Goal: Information Seeking & Learning: Learn about a topic

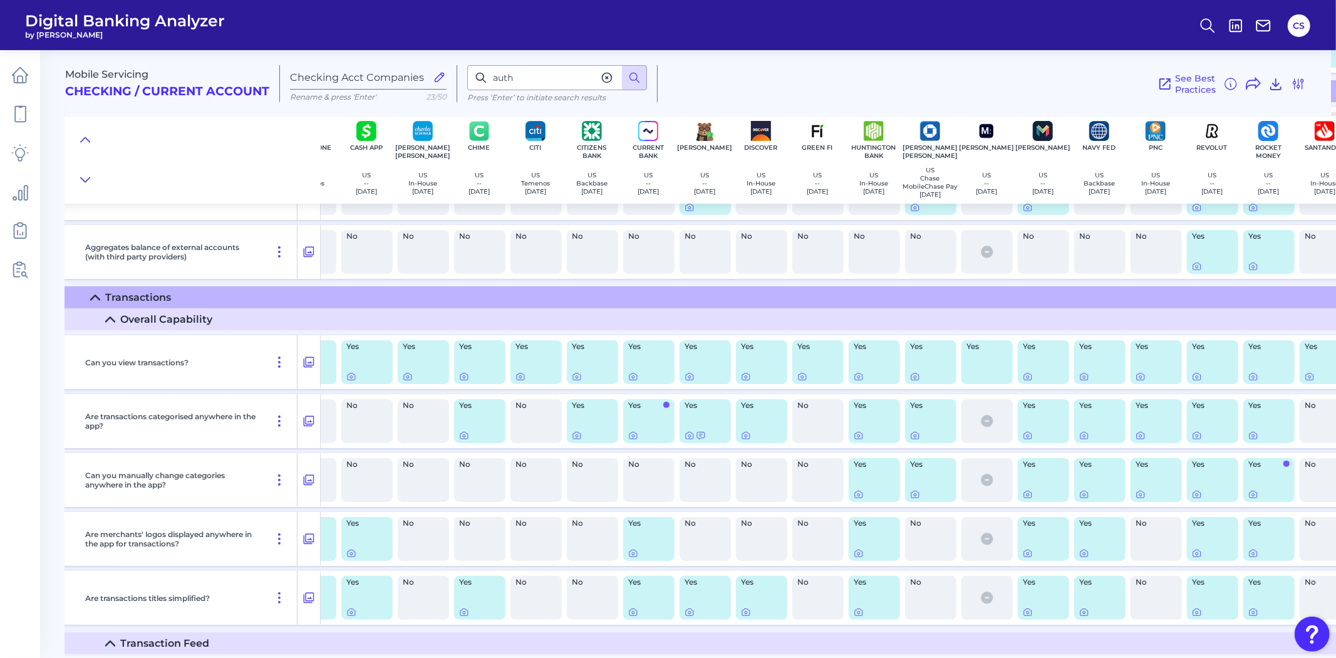
scroll to position [4336, 208]
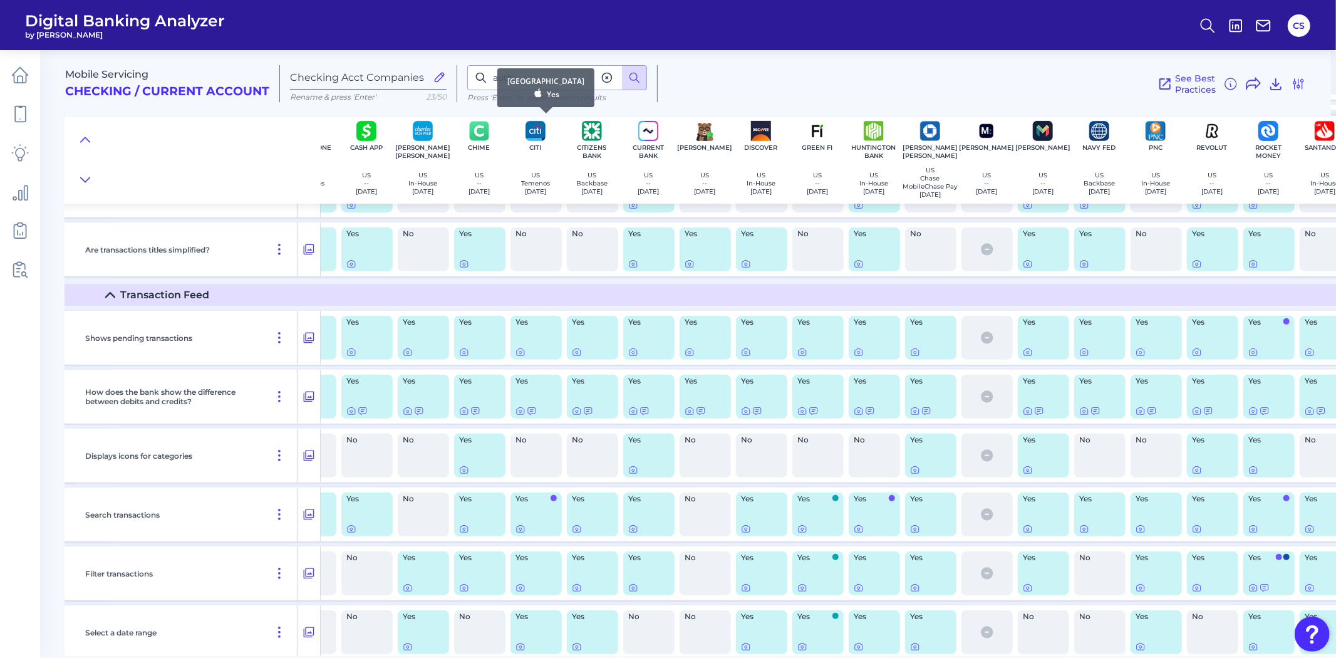
click at [570, 77] on div "[GEOGRAPHIC_DATA] Yes" at bounding box center [545, 87] width 97 height 39
drag, startPoint x: 481, startPoint y: 78, endPoint x: 492, endPoint y: 77, distance: 11.3
click at [482, 78] on icon at bounding box center [481, 77] width 13 height 13
drag, startPoint x: 525, startPoint y: 76, endPoint x: 489, endPoint y: 76, distance: 35.7
click at [489, 76] on input "auth" at bounding box center [557, 77] width 180 height 25
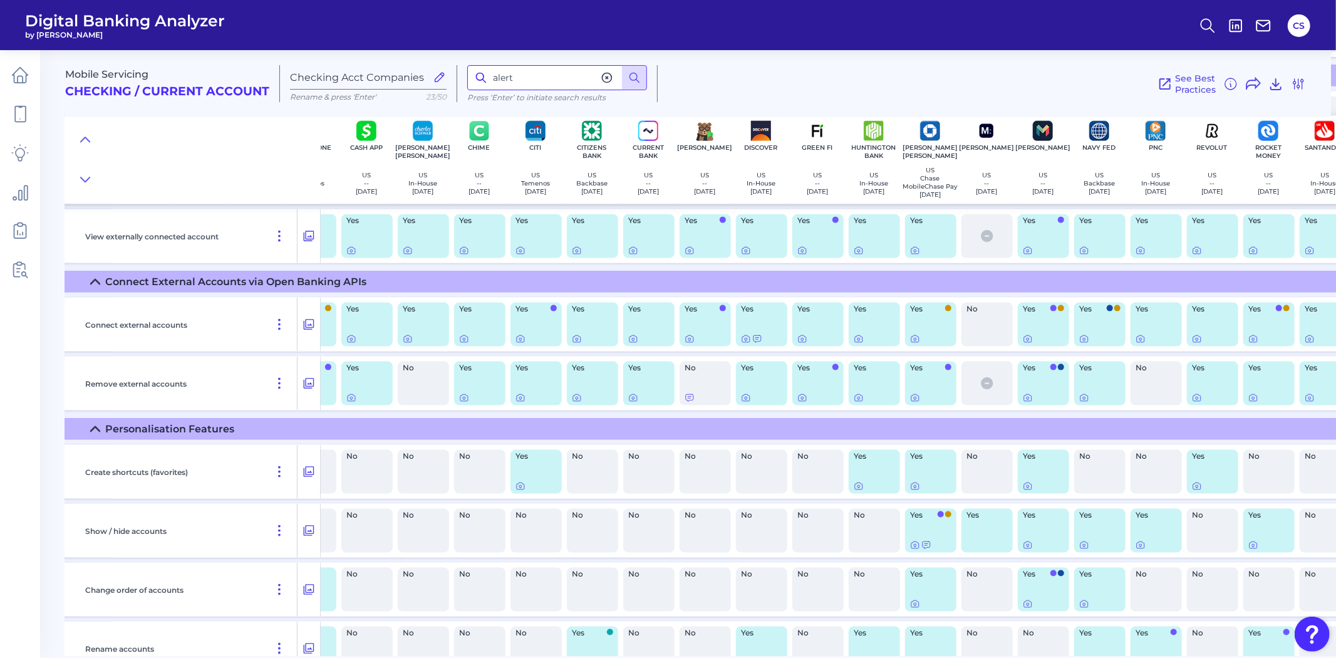
scroll to position [13678, 208]
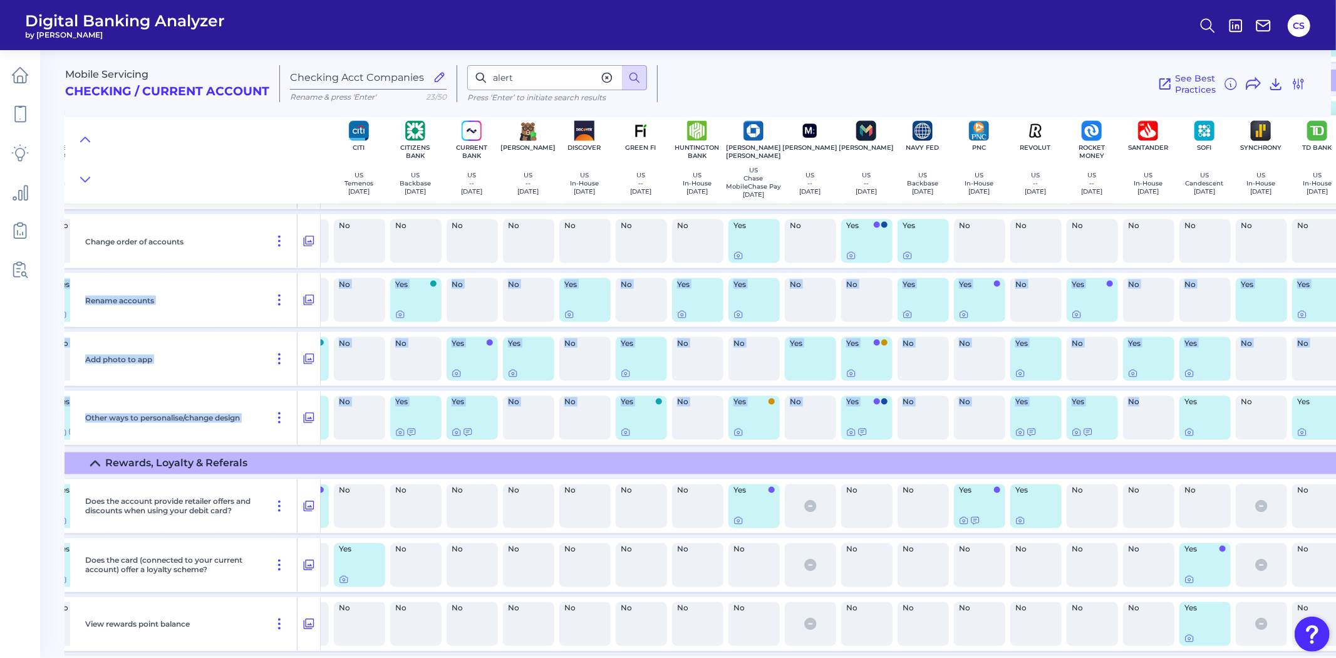
drag, startPoint x: 1330, startPoint y: 436, endPoint x: 1334, endPoint y: 267, distance: 169.2
click at [1336, 266] on div "Mobile Servicing Checking / Current Account Checking Acct Companies Rename & pr…" at bounding box center [700, 348] width 1271 height 615
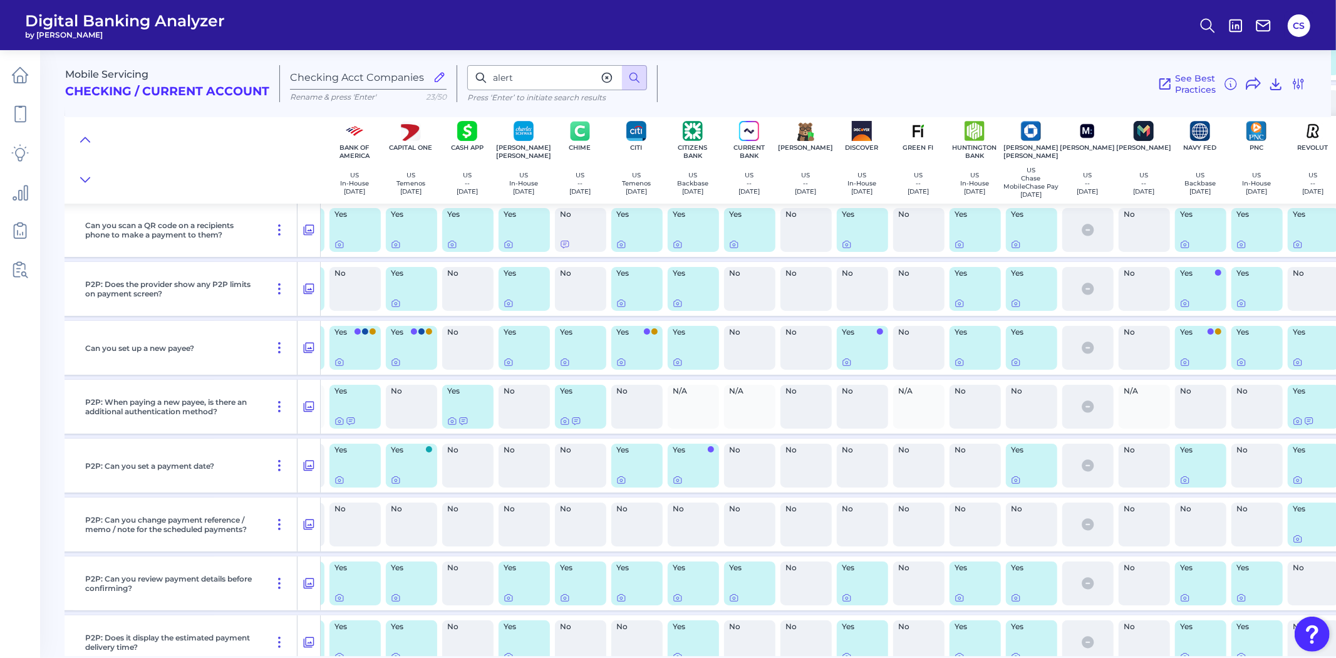
scroll to position [8299, 107]
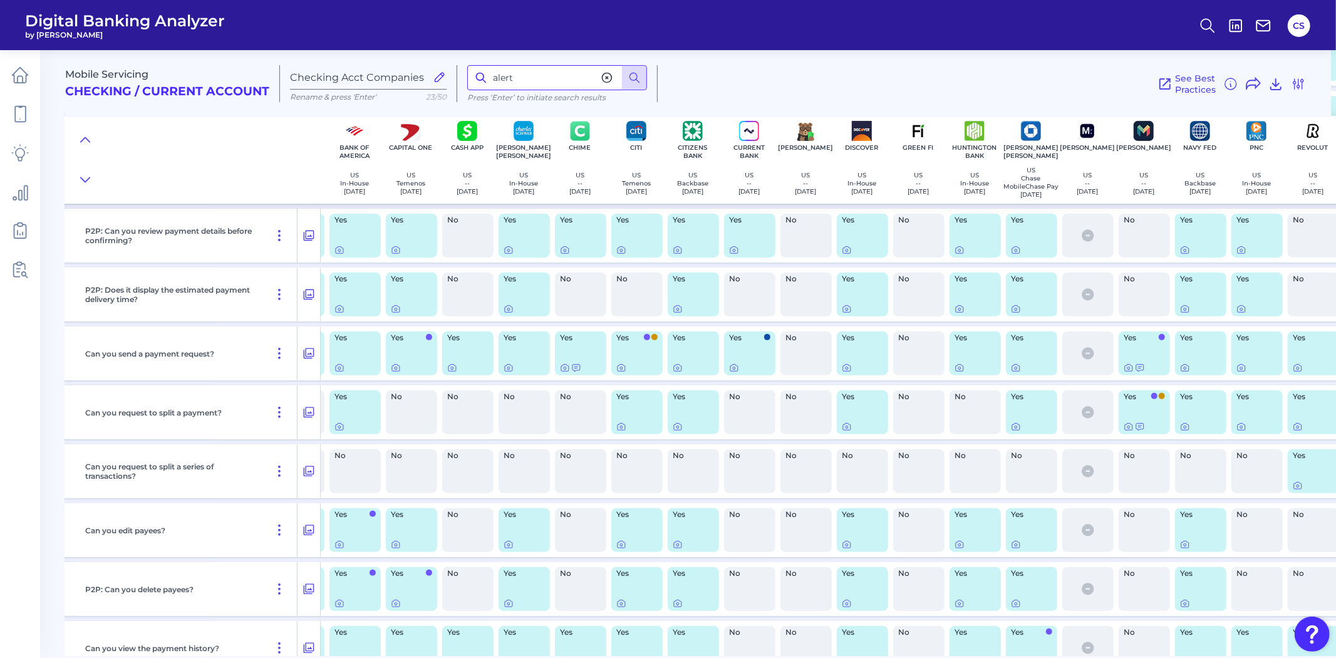
click at [552, 86] on input "alert" at bounding box center [557, 77] width 180 height 25
type input "a"
type input "notif"
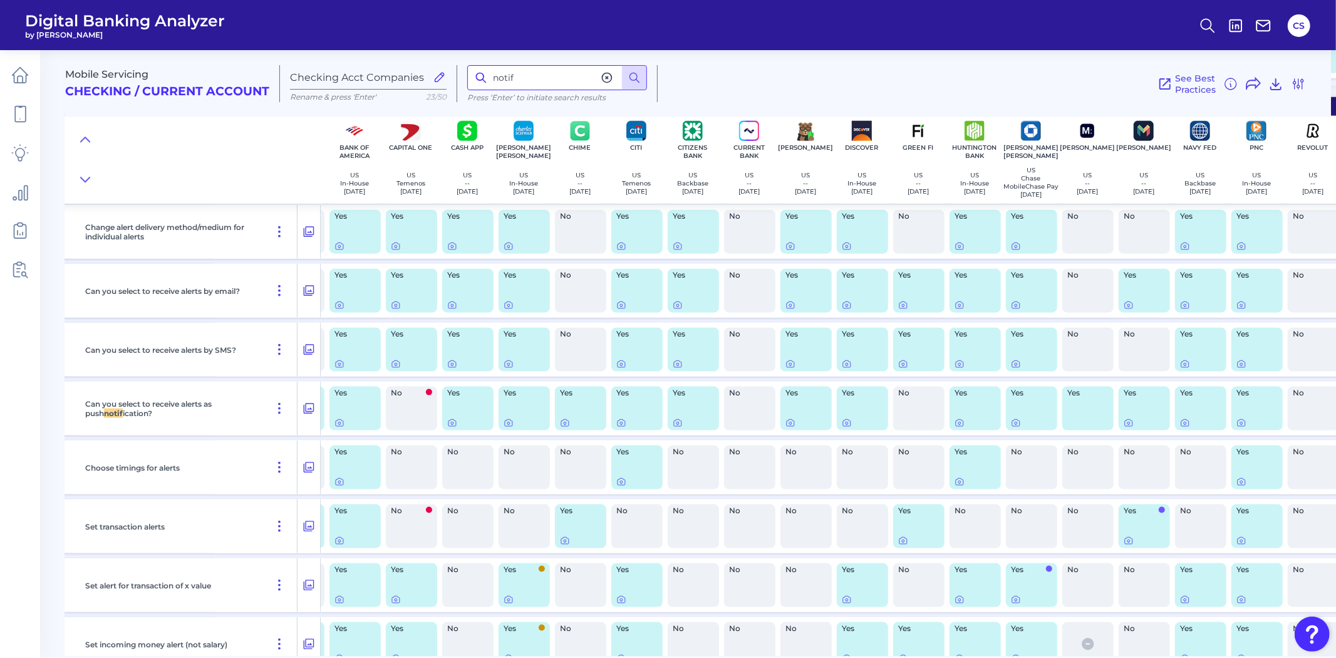
scroll to position [17159, 107]
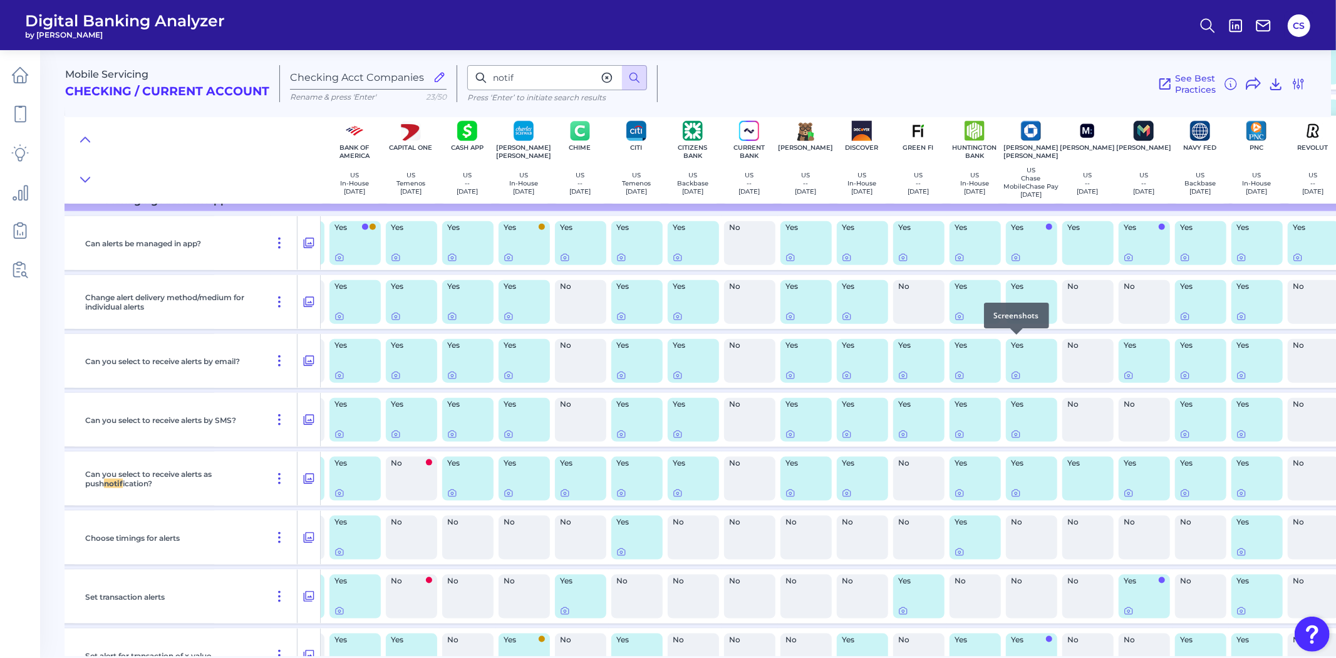
click at [1018, 321] on icon at bounding box center [1016, 316] width 10 height 10
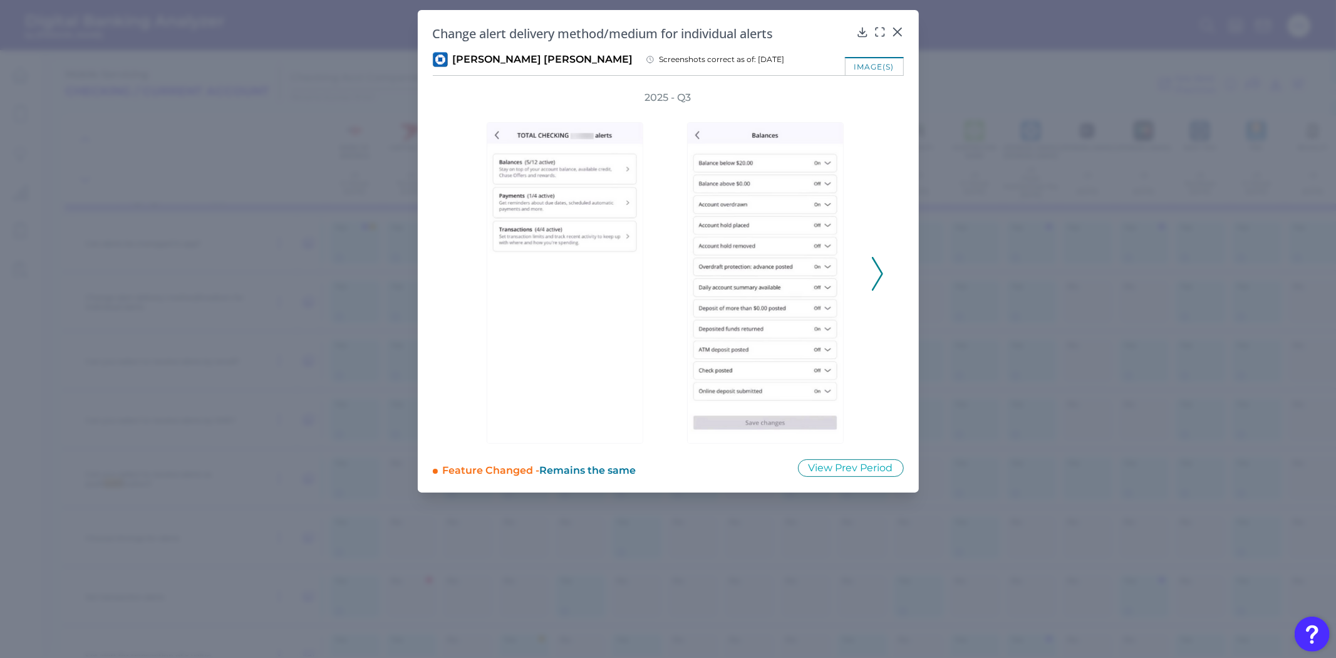
click at [873, 277] on icon at bounding box center [877, 274] width 11 height 34
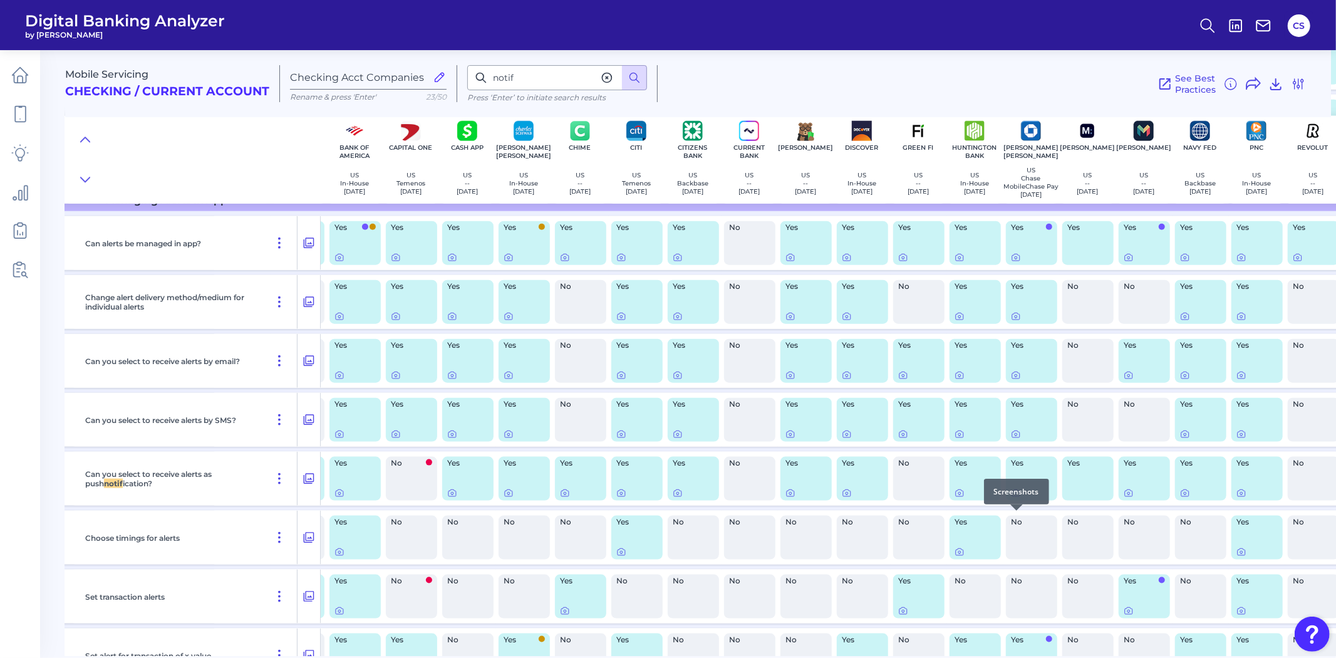
click at [1014, 516] on div at bounding box center [1017, 510] width 13 height 13
click at [1016, 498] on icon at bounding box center [1016, 493] width 10 height 10
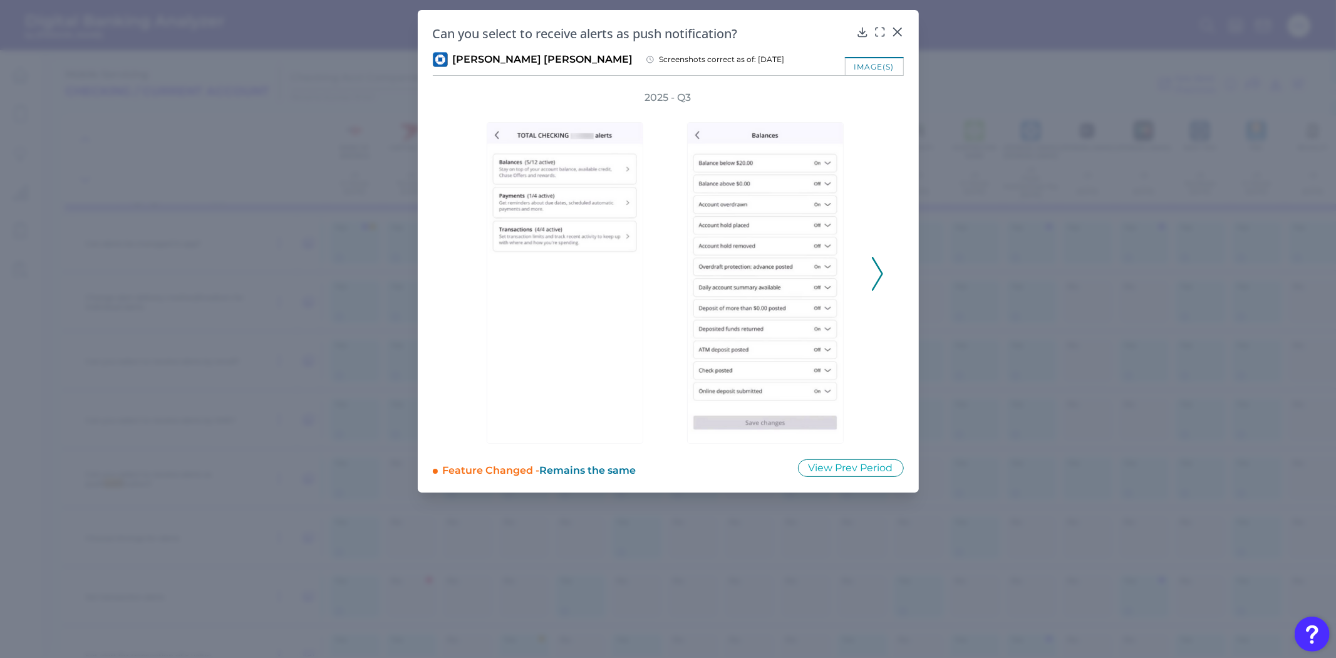
click at [877, 273] on icon at bounding box center [877, 274] width 11 height 34
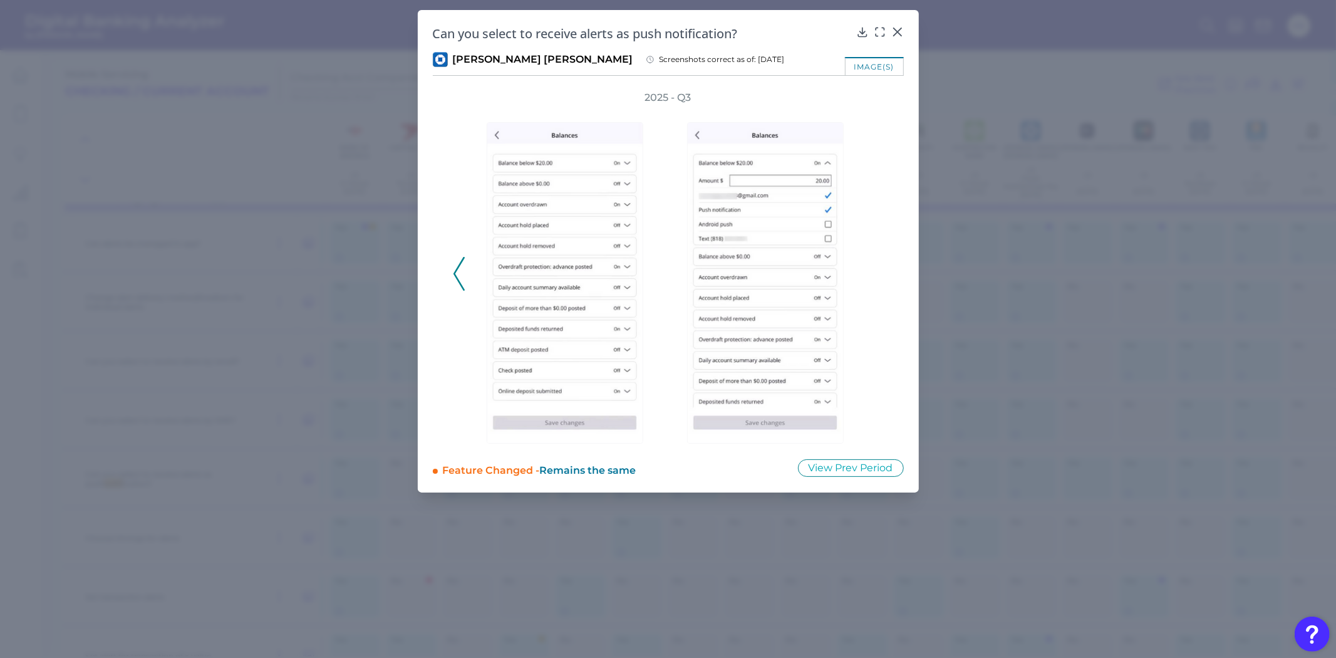
click at [449, 283] on div "2025 - Q3" at bounding box center [668, 267] width 471 height 353
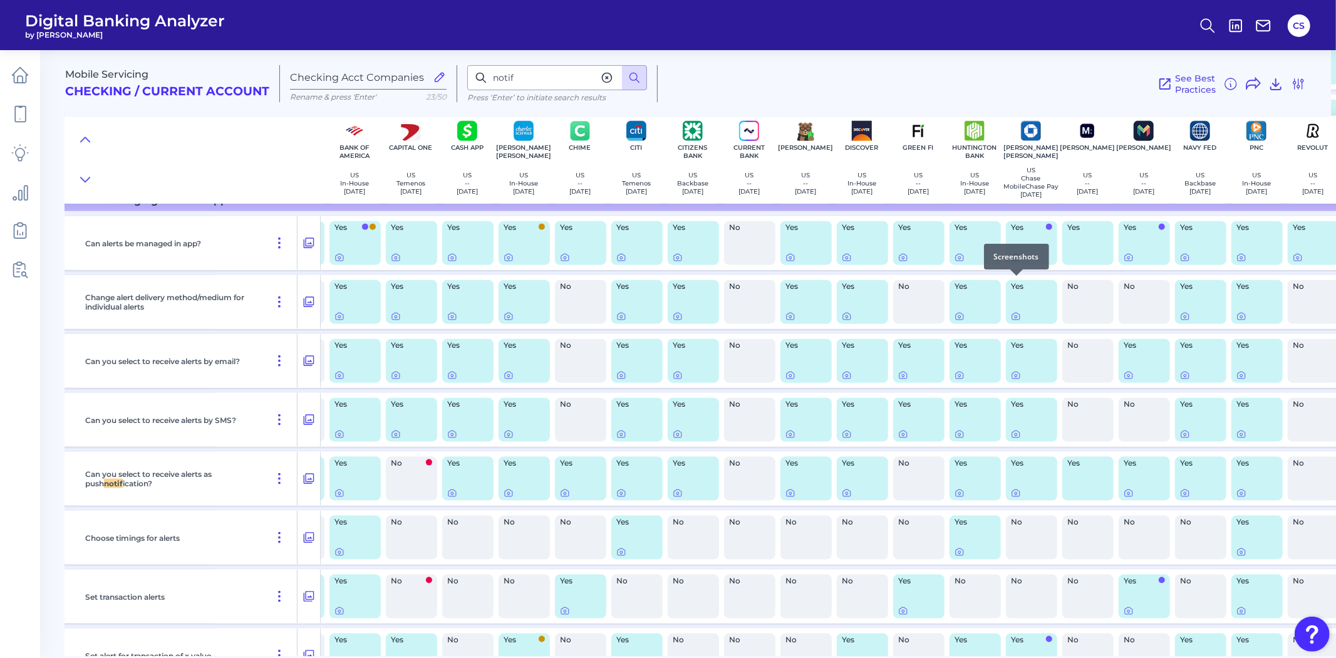
click at [1013, 263] on icon at bounding box center [1016, 257] width 10 height 10
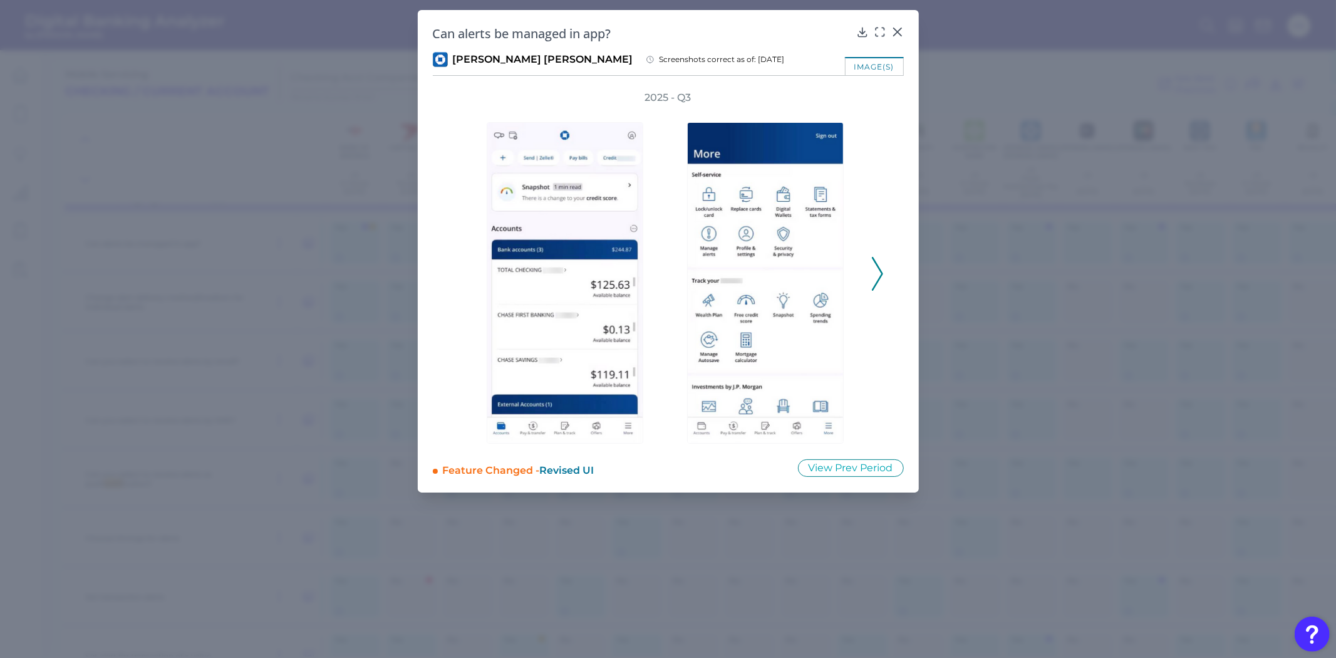
click at [873, 258] on polyline at bounding box center [877, 274] width 9 height 32
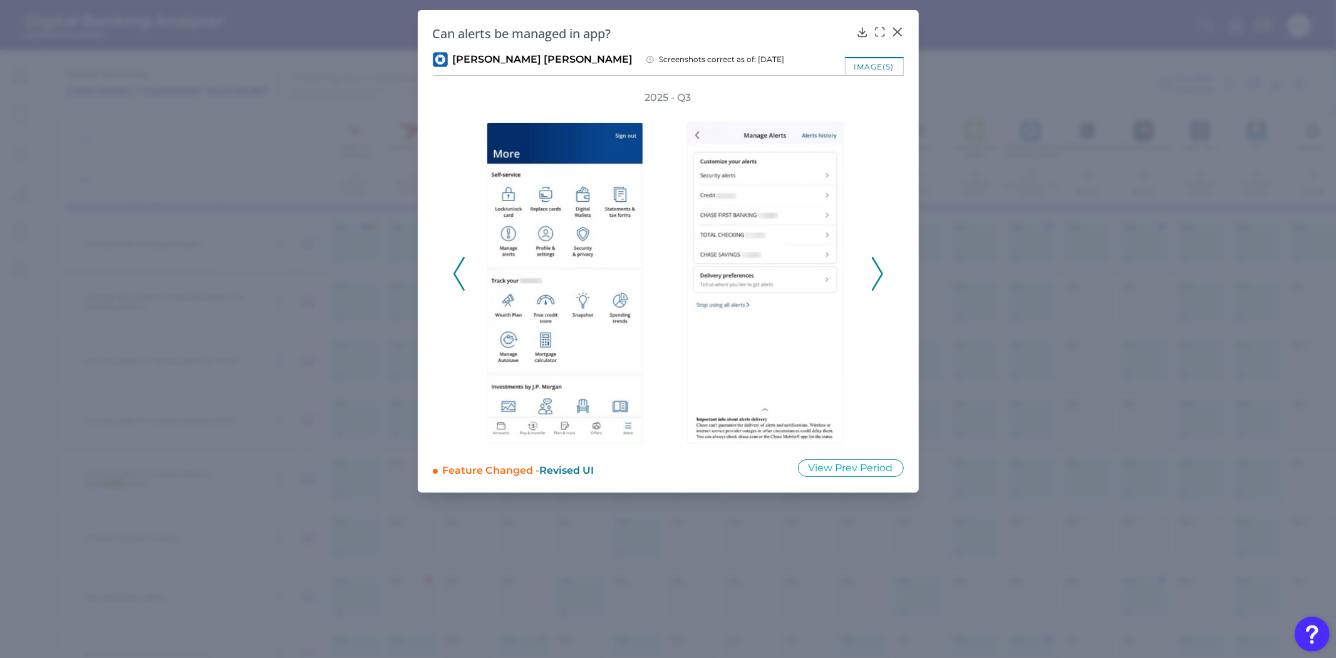
click at [874, 261] on polyline at bounding box center [877, 274] width 9 height 32
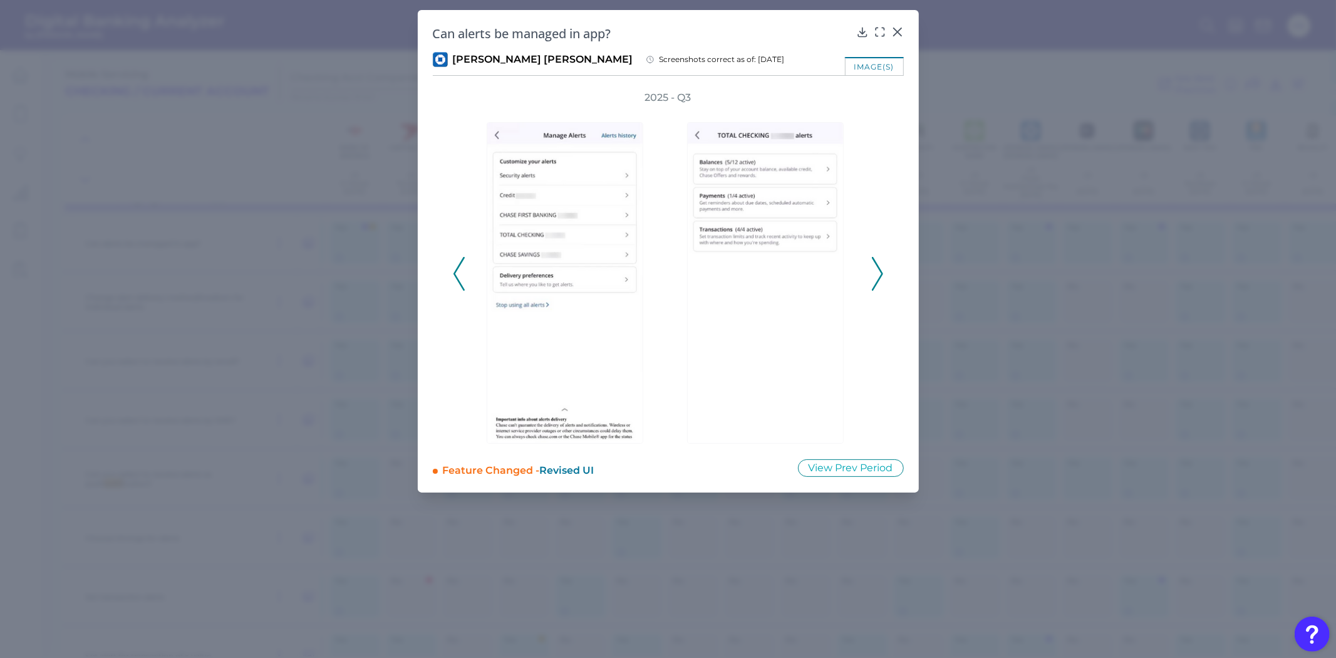
click at [874, 261] on polyline at bounding box center [877, 274] width 9 height 32
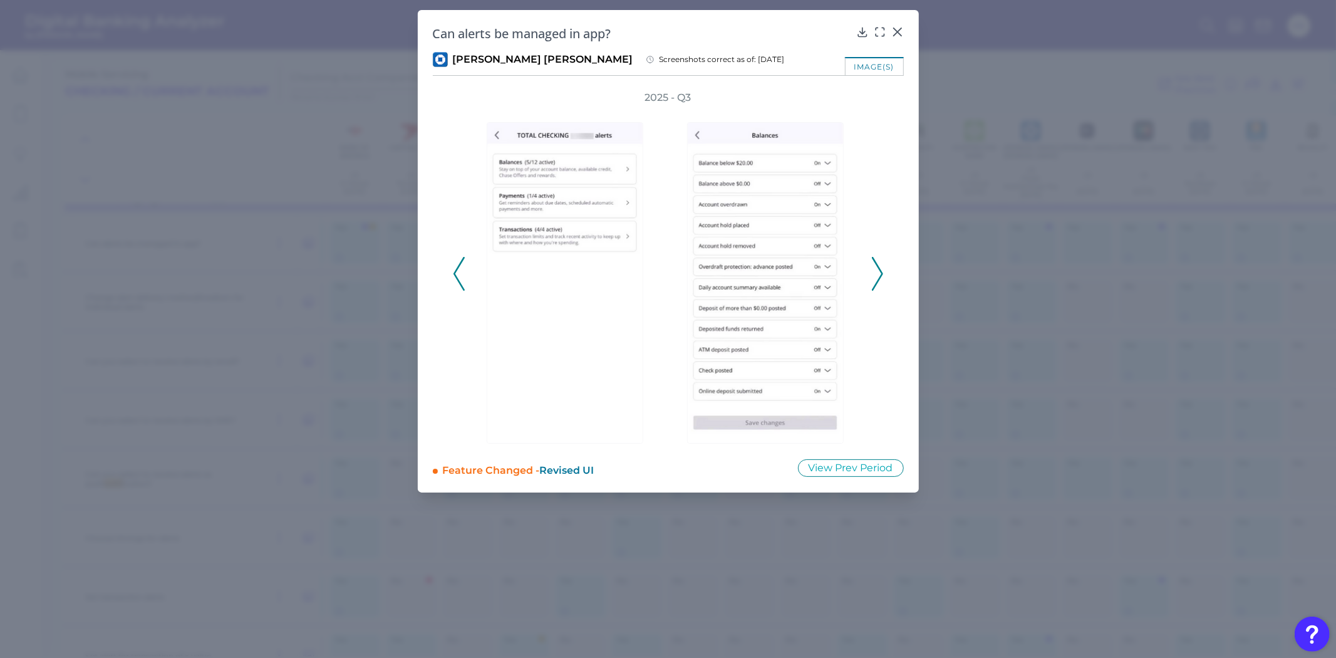
click at [874, 261] on polyline at bounding box center [877, 274] width 9 height 32
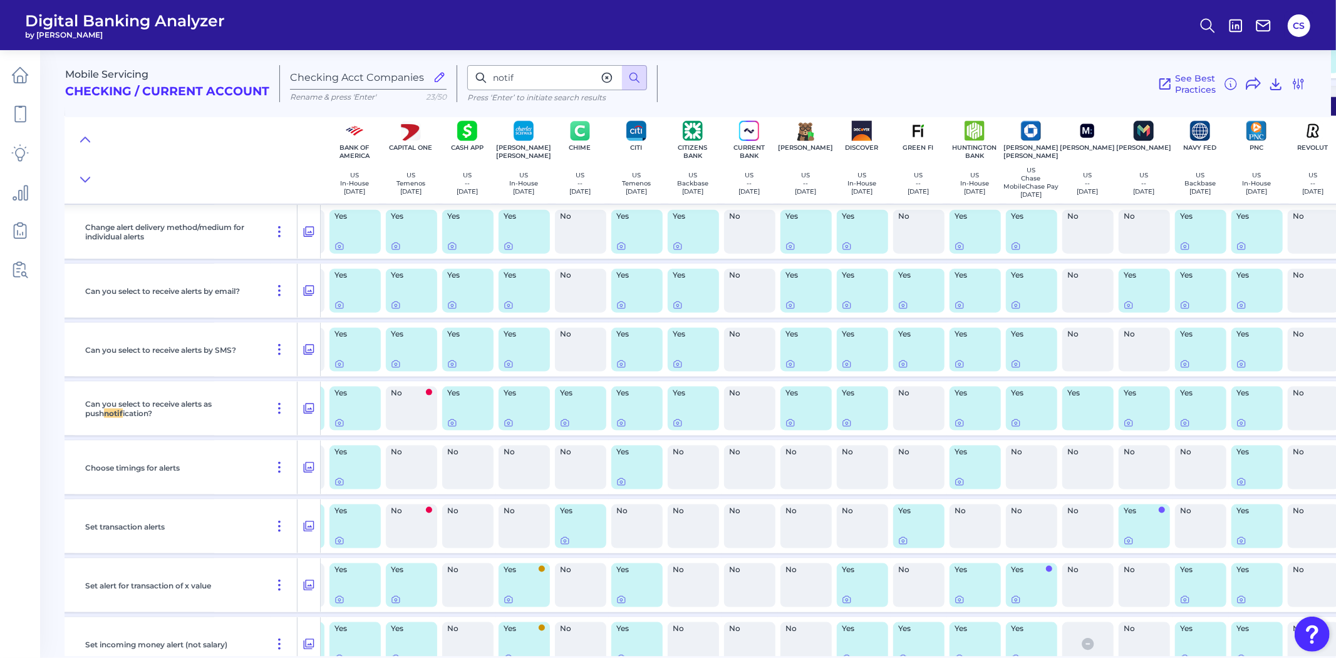
scroll to position [17298, 107]
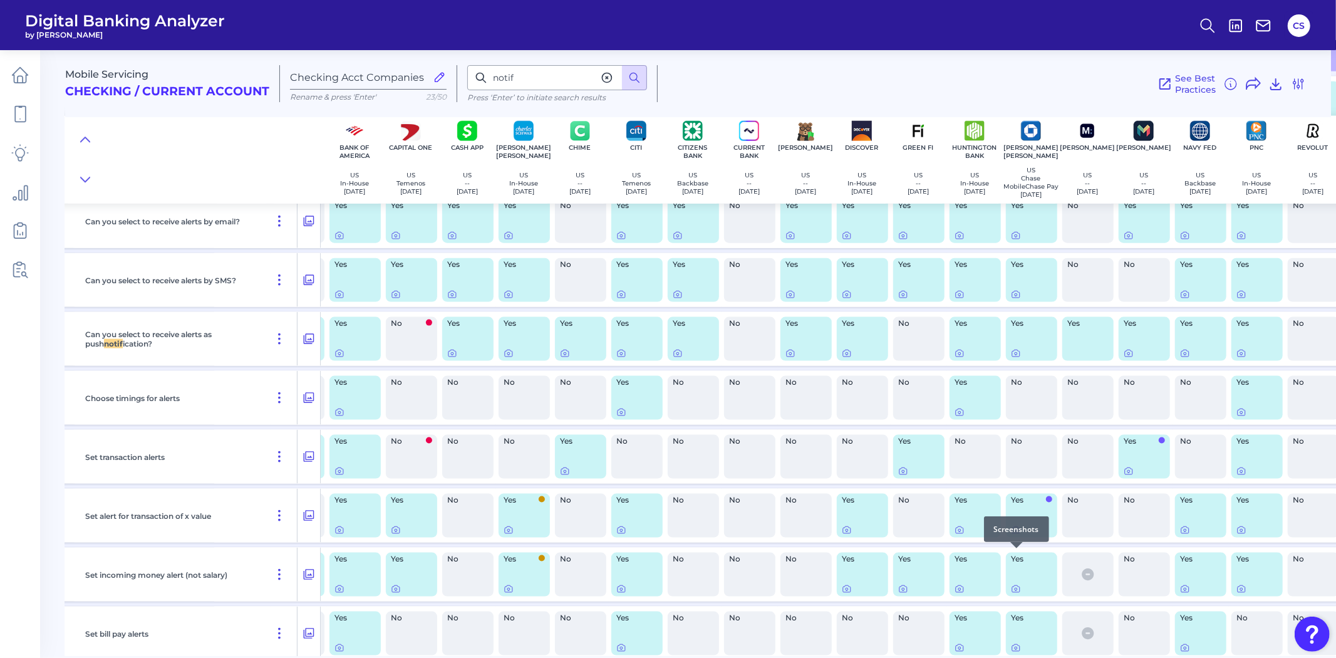
click at [1017, 535] on icon at bounding box center [1016, 530] width 10 height 10
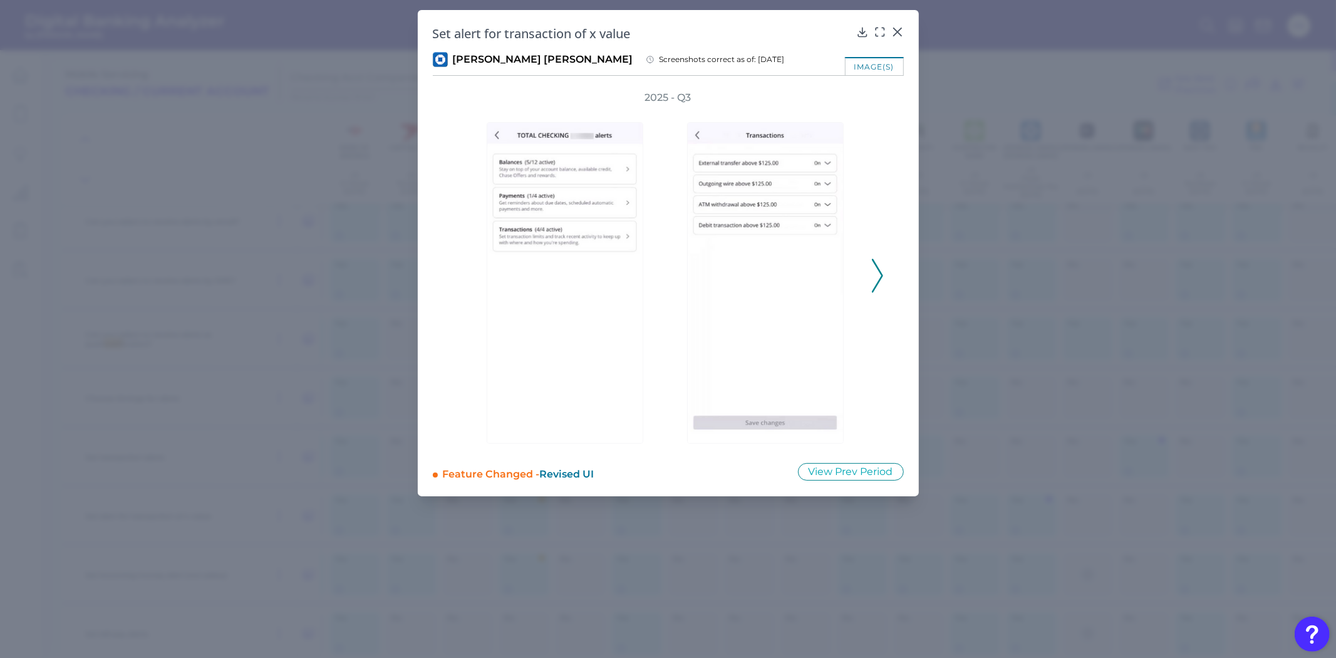
drag, startPoint x: 1017, startPoint y: 310, endPoint x: 993, endPoint y: 330, distance: 31.2
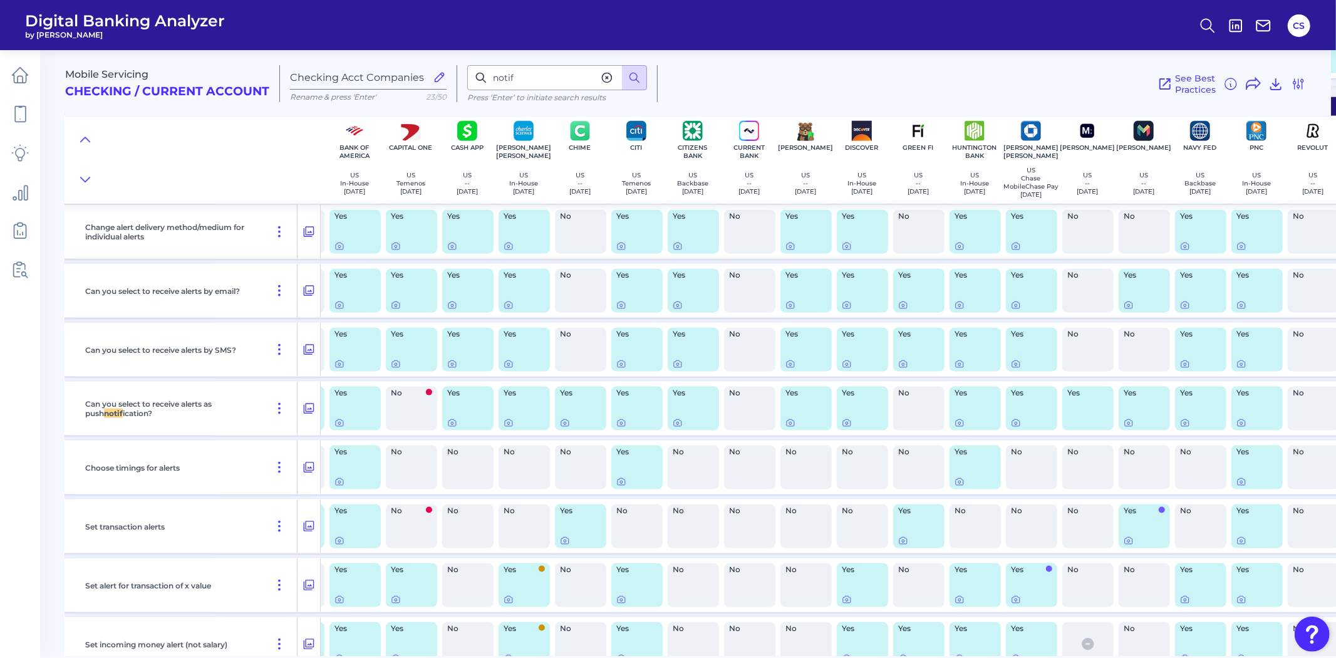
scroll to position [17159, 107]
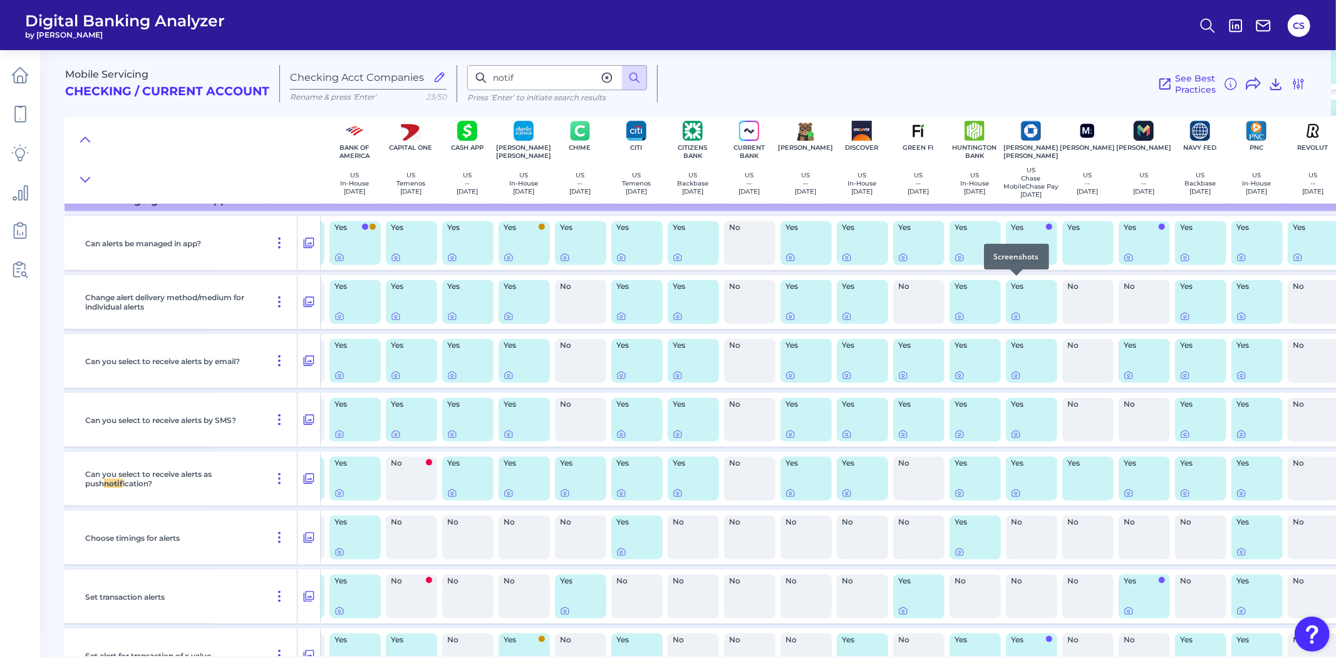
click at [1015, 259] on icon at bounding box center [1016, 258] width 3 height 3
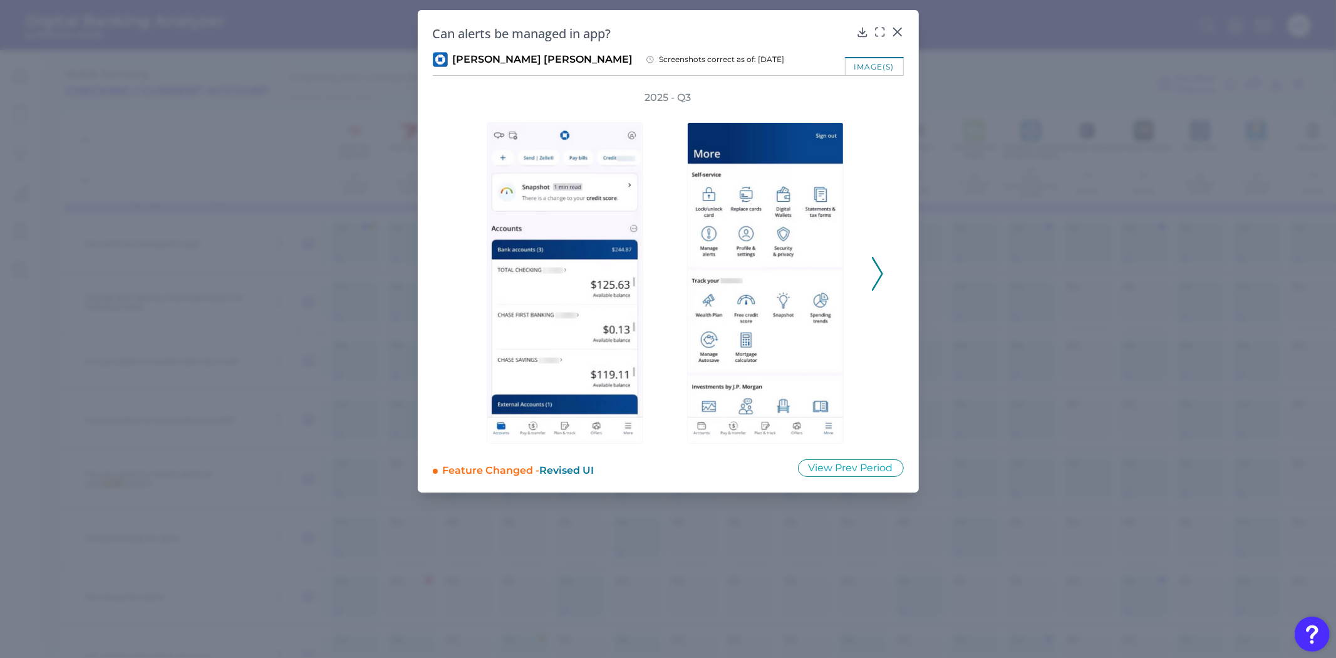
click at [881, 270] on icon at bounding box center [877, 274] width 11 height 34
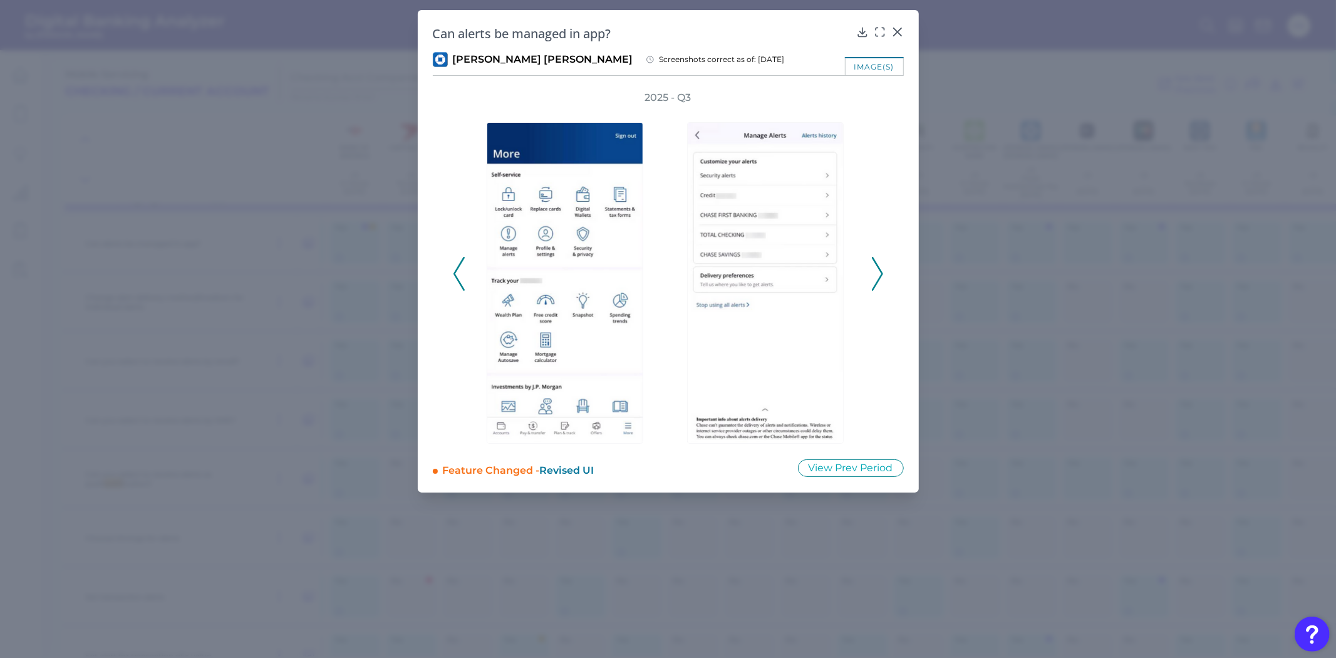
click at [881, 269] on icon at bounding box center [877, 274] width 11 height 34
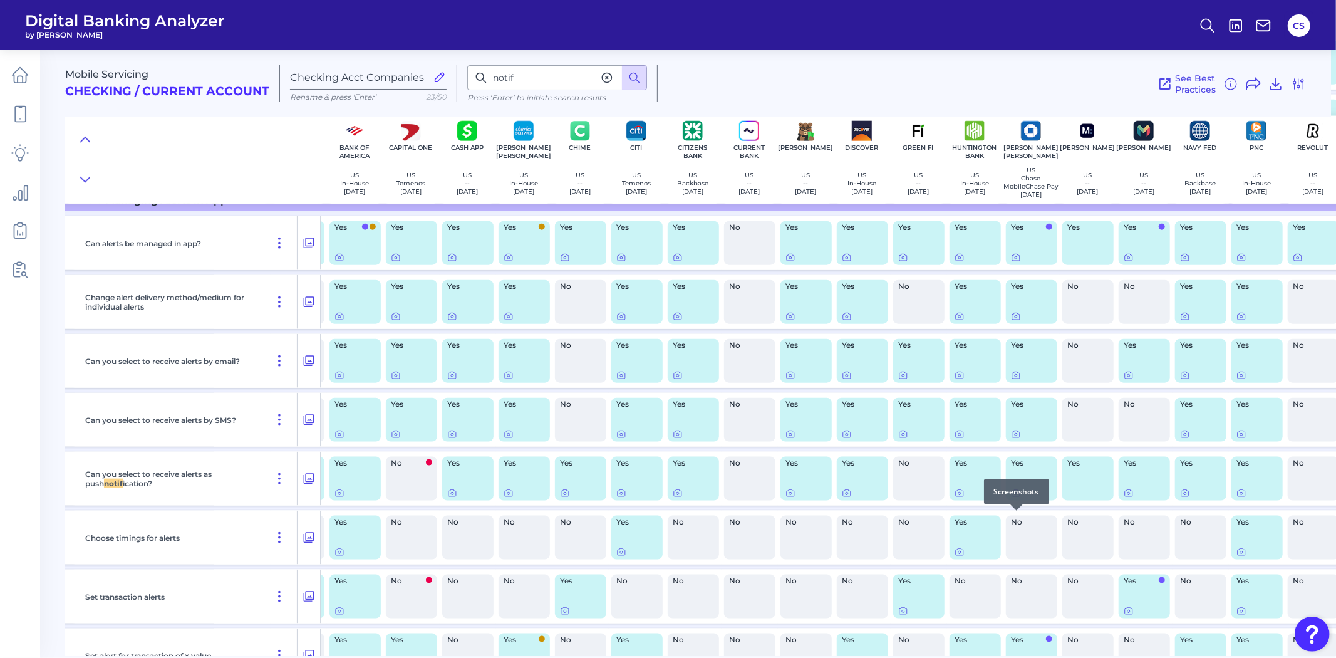
click at [1015, 495] on icon at bounding box center [1016, 493] width 3 height 3
click at [539, 79] on input "notif" at bounding box center [557, 77] width 180 height 25
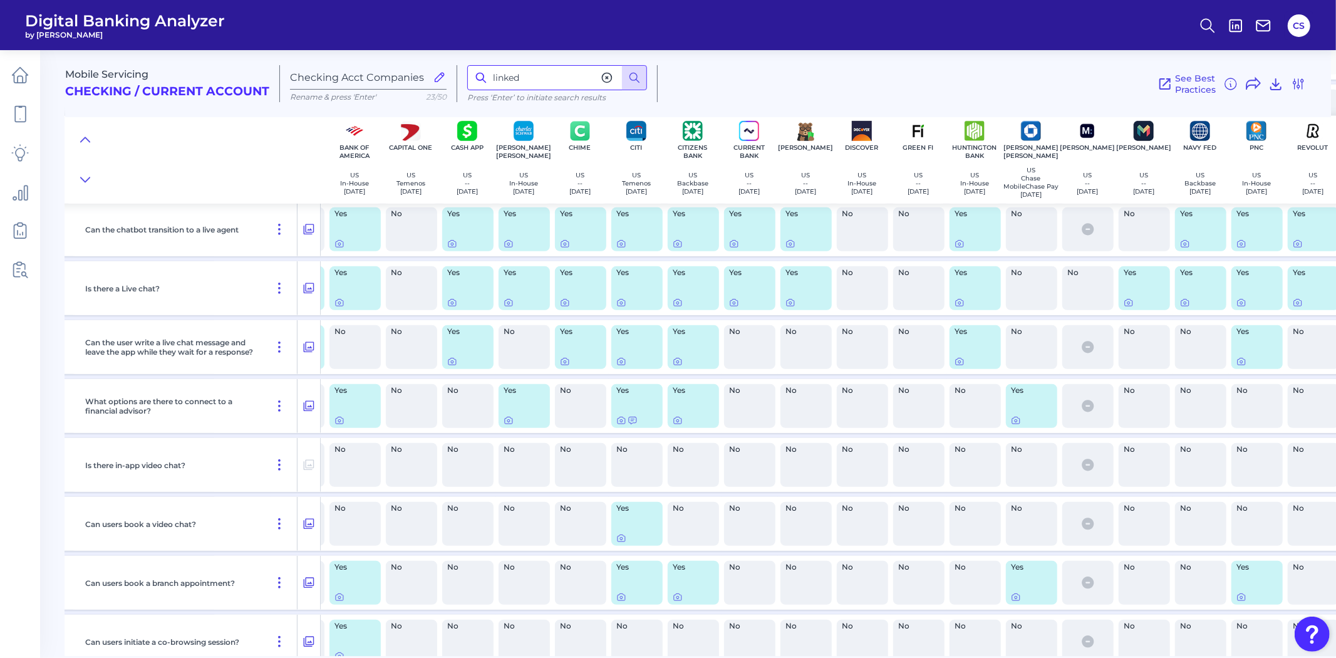
scroll to position [20706, 107]
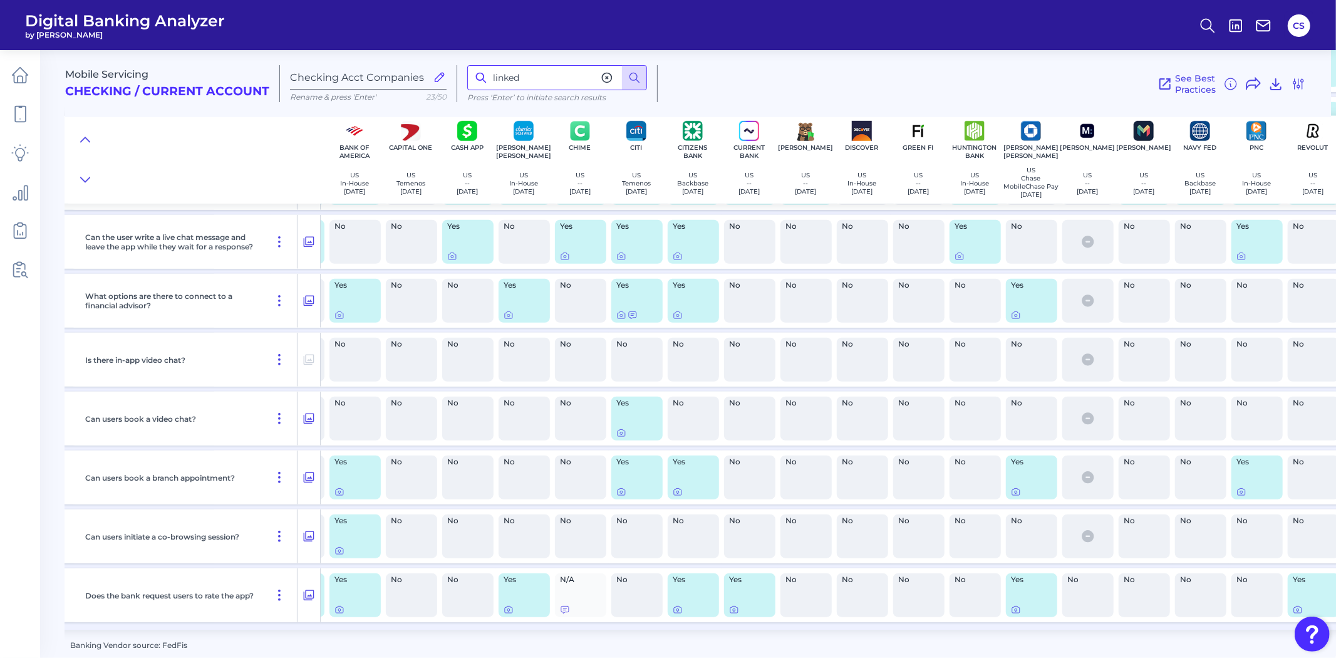
click at [545, 84] on input "linked" at bounding box center [557, 77] width 180 height 25
type input "link"
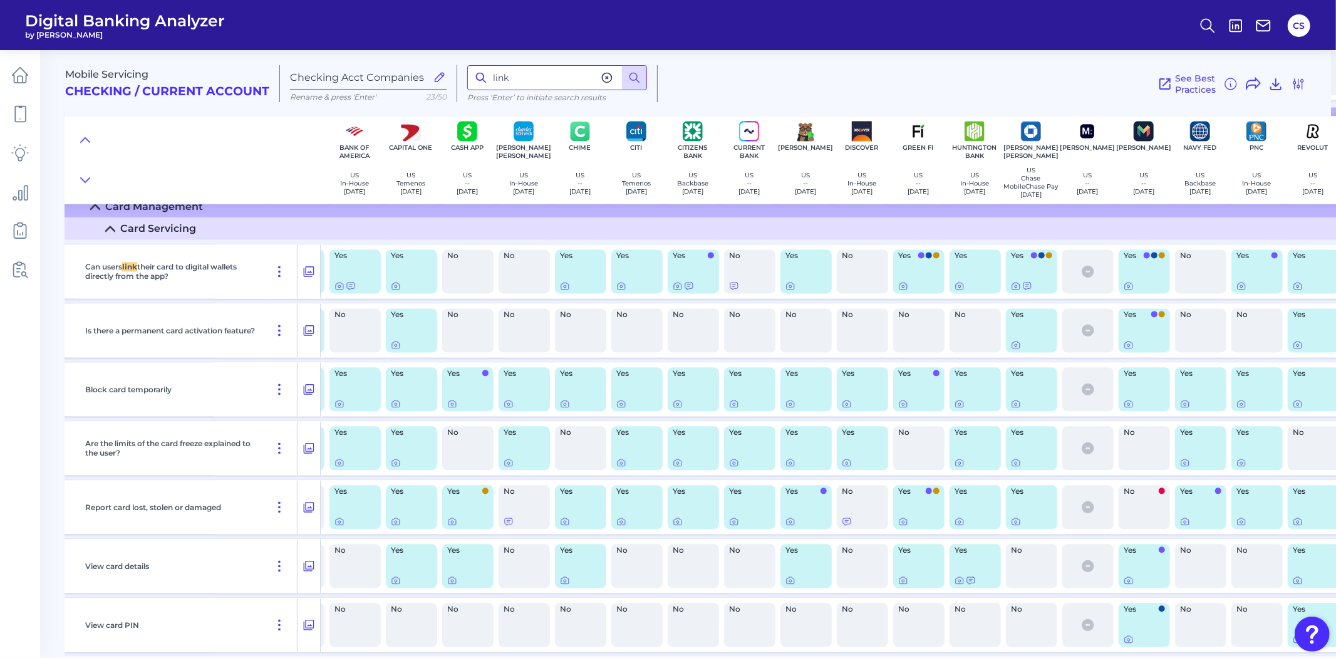
scroll to position [10129, 107]
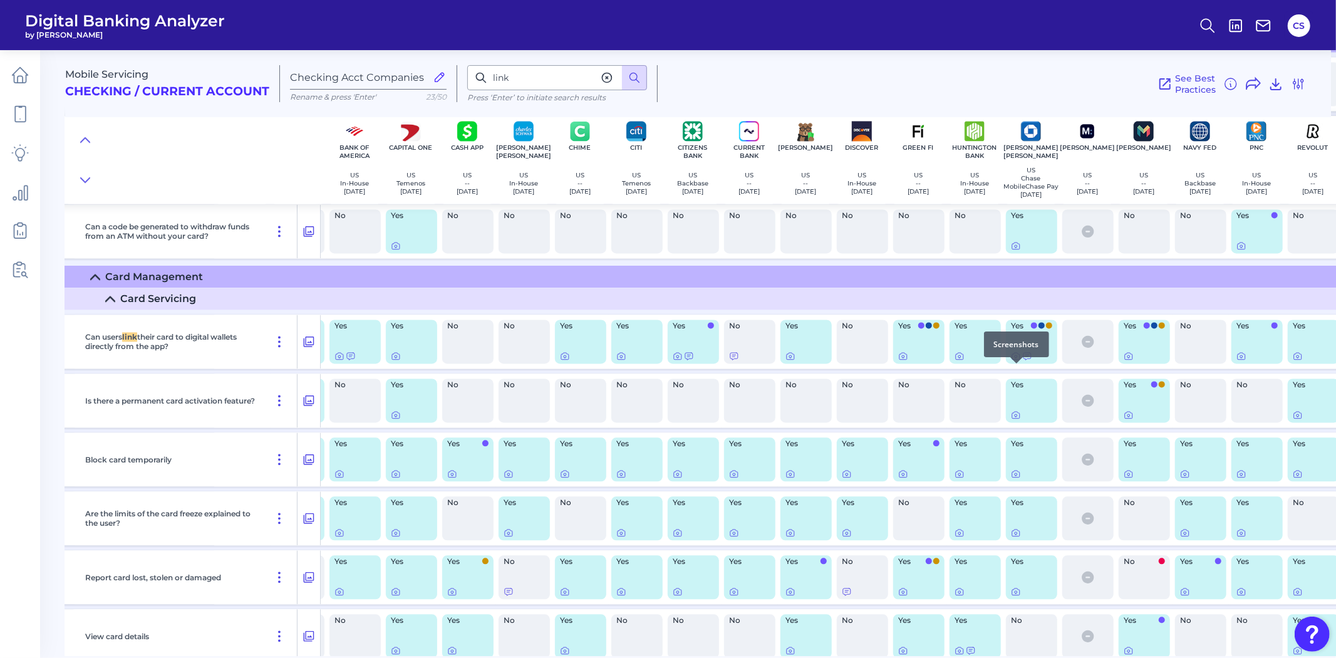
click at [1017, 361] on icon at bounding box center [1016, 356] width 10 height 10
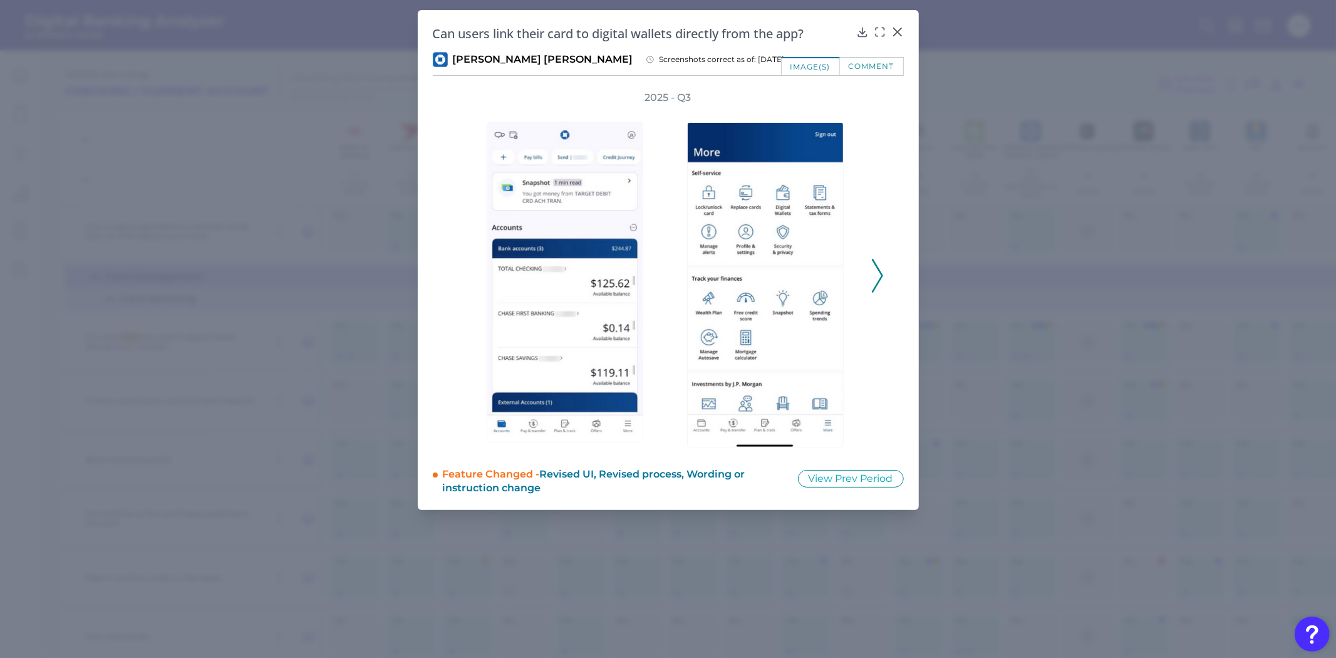
click at [872, 274] on icon at bounding box center [877, 276] width 11 height 34
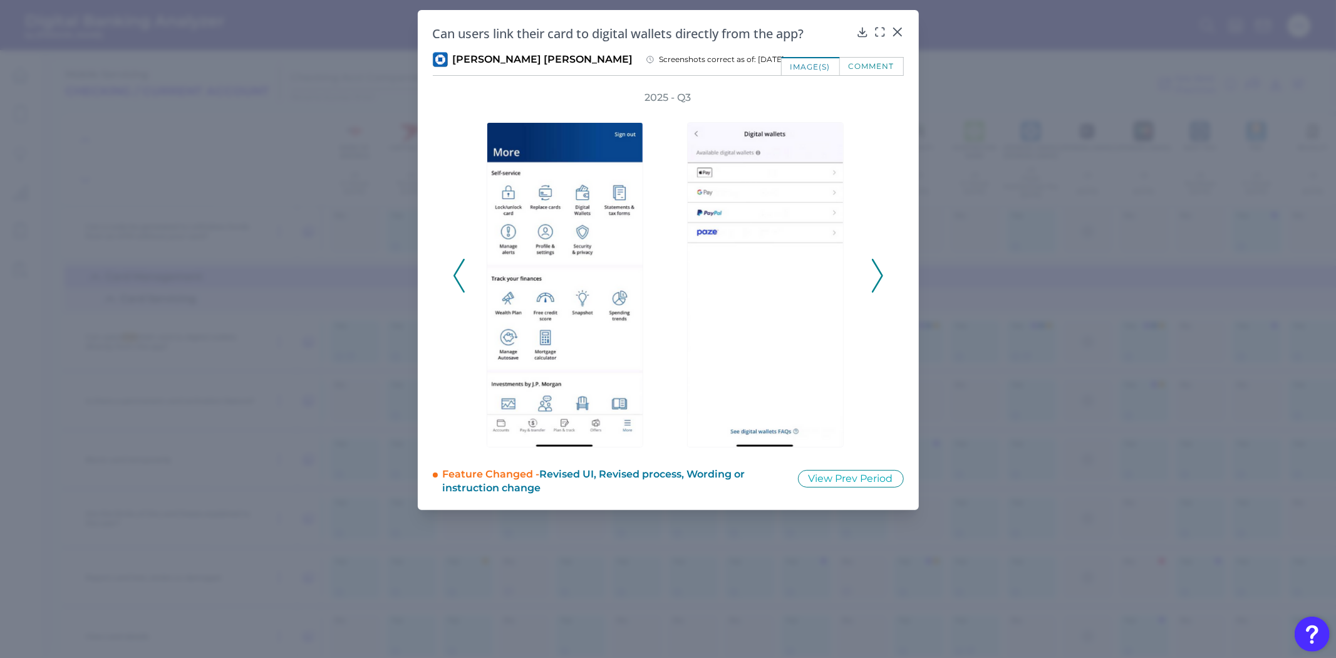
click at [872, 274] on icon at bounding box center [877, 276] width 11 height 34
